Goal: Information Seeking & Learning: Learn about a topic

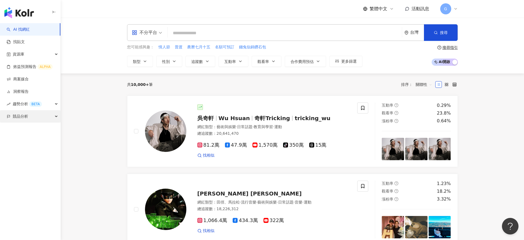
click at [35, 111] on div "競品分析" at bounding box center [30, 116] width 60 height 12
click at [34, 116] on div "競品分析" at bounding box center [30, 116] width 60 height 12
click at [29, 116] on div "競品分析" at bounding box center [30, 116] width 60 height 12
click at [28, 132] on link "品牌帳號分析" at bounding box center [24, 129] width 23 height 6
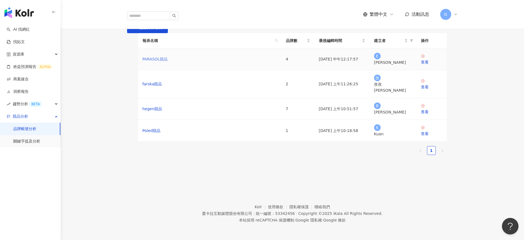
click at [153, 62] on link "PARASOL競品" at bounding box center [155, 59] width 25 height 6
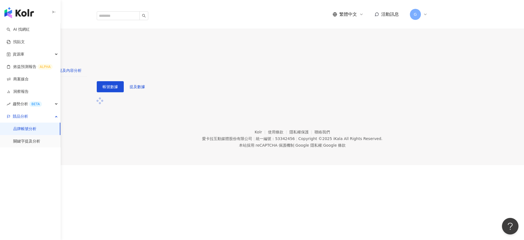
click at [82, 67] on div "提及內容分析" at bounding box center [69, 70] width 23 height 6
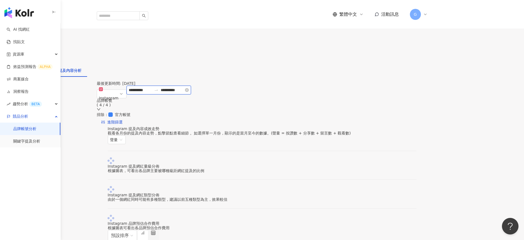
click at [152, 90] on input "**********" at bounding box center [140, 90] width 23 height 6
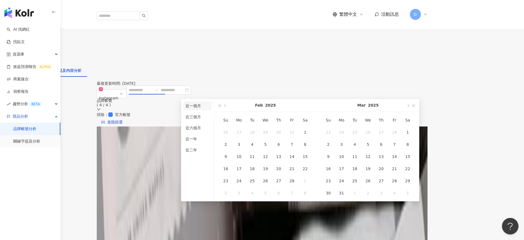
click at [197, 102] on li "近一個月" at bounding box center [197, 105] width 28 height 9
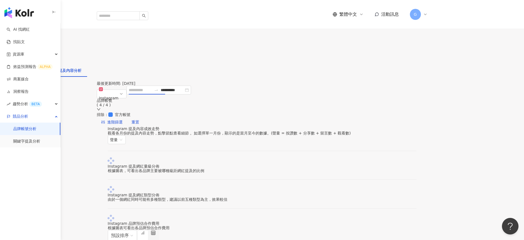
type input "**********"
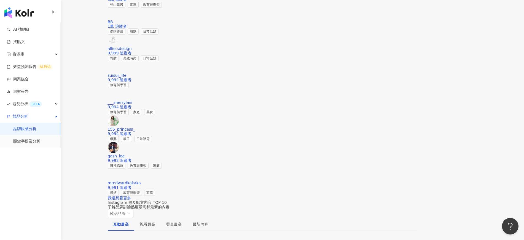
scroll to position [828, 0]
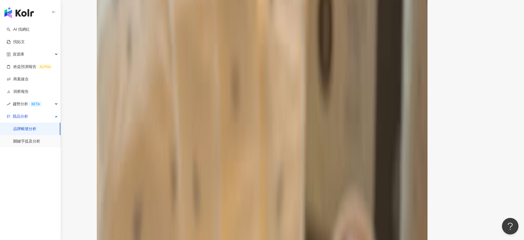
click at [131, 225] on span "競品品牌" at bounding box center [120, 229] width 21 height 8
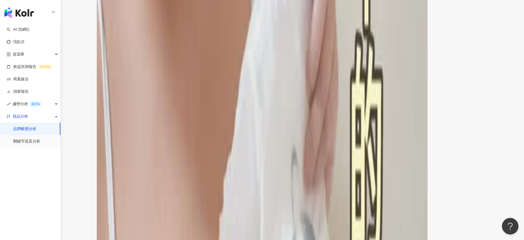
click at [182, 237] on div "聲量最高" at bounding box center [173, 240] width 15 height 6
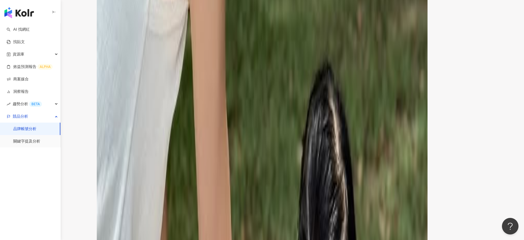
scroll to position [793, 0]
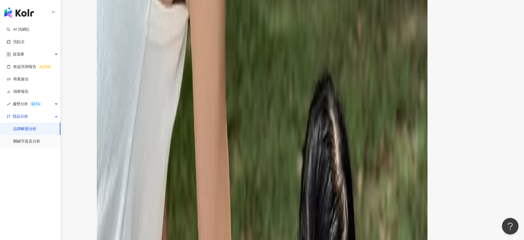
scroll to position [828, 0]
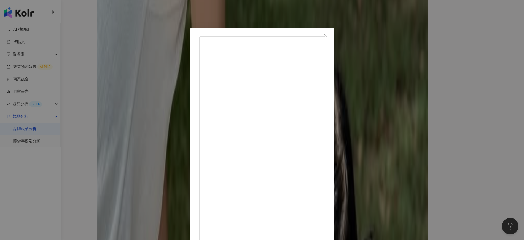
click at [406, 113] on div "台南 [PERSON_NAME] [DATE] 家中有北鼻的一定都聽過的水凝尿布👶🏻 也幫女兒安排上啦！ @parasol.taiwan 23 1,408 查…" at bounding box center [262, 120] width 524 height 240
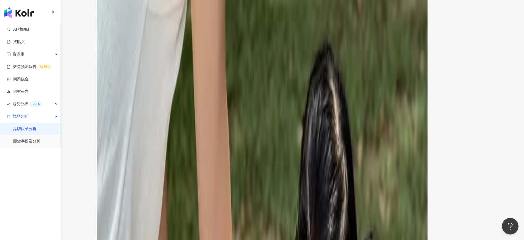
click at [182, 237] on div "聲量最高" at bounding box center [173, 240] width 15 height 6
click at [129, 237] on div "互動最高" at bounding box center [120, 240] width 15 height 6
